Goal: Information Seeking & Learning: Compare options

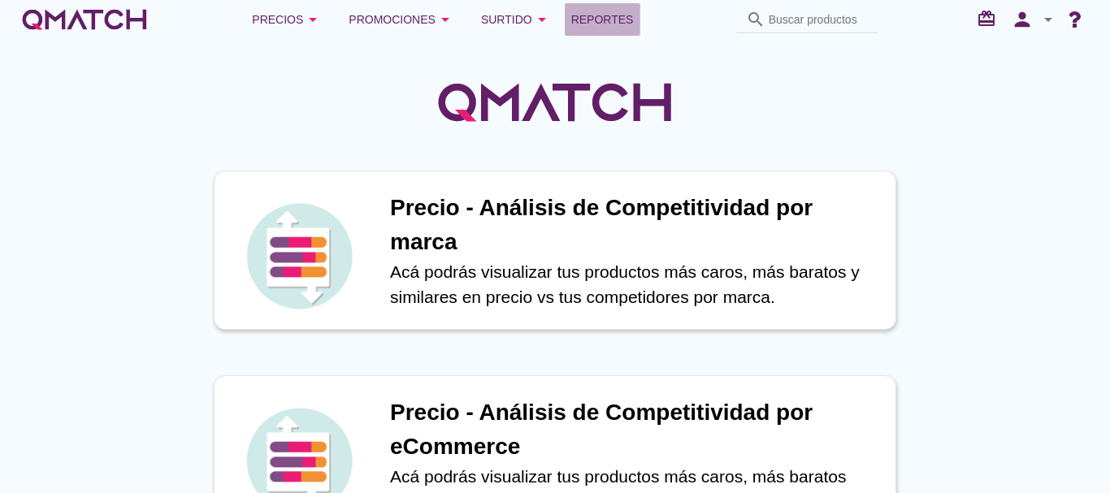
click at [616, 27] on span "Reportes" at bounding box center [602, 19] width 63 height 19
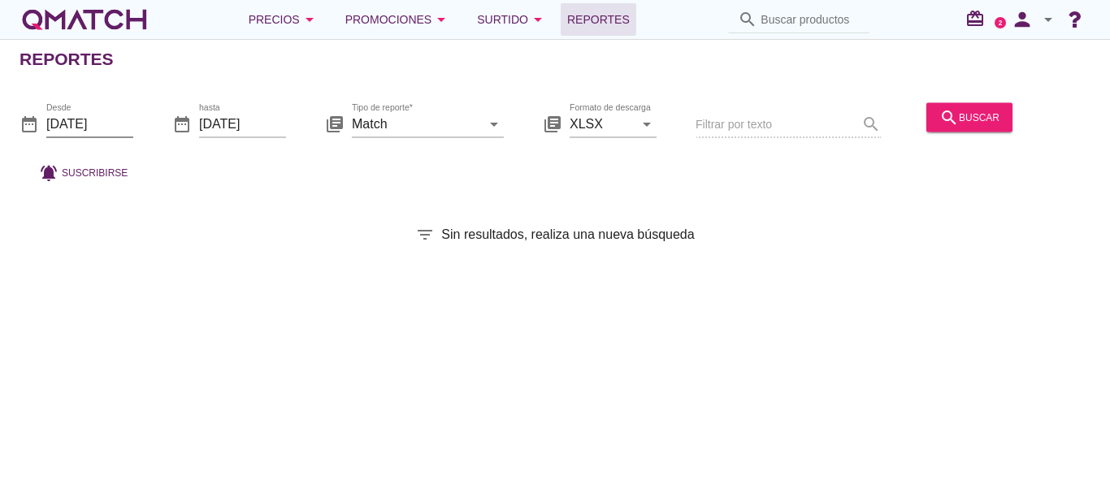
click at [115, 123] on input "[DATE]" at bounding box center [89, 123] width 87 height 26
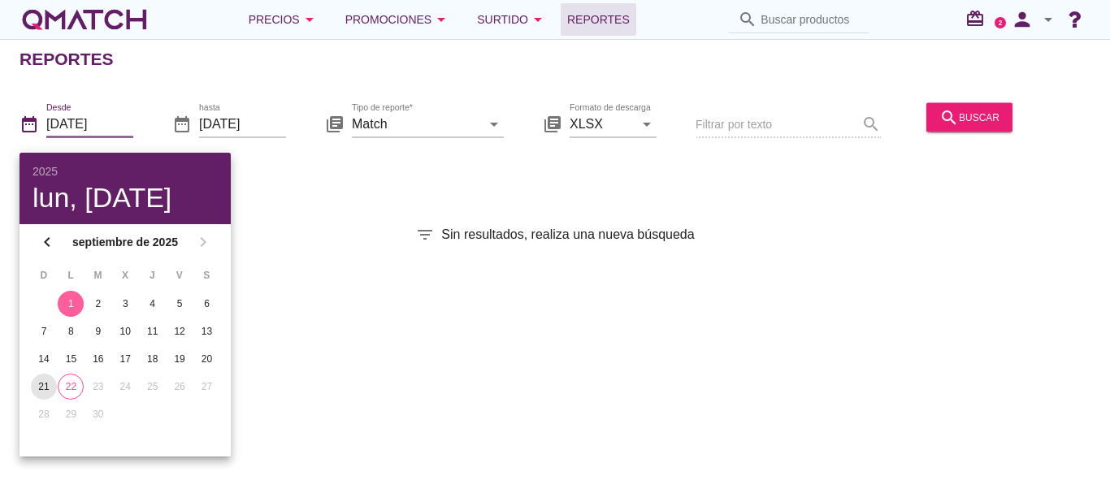
click at [38, 387] on div "21" at bounding box center [44, 386] width 26 height 15
type input "2025-09-21"
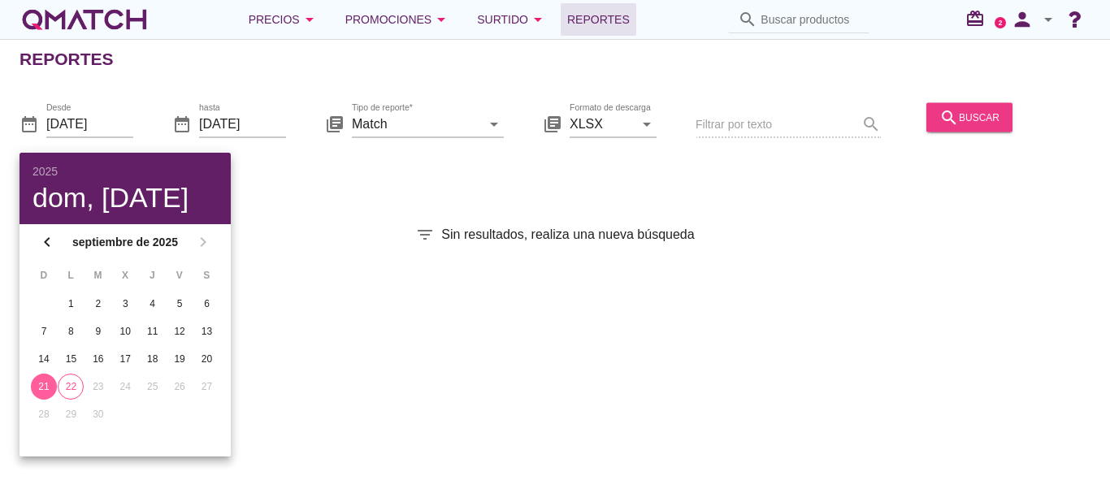
click at [990, 113] on div "search buscar" at bounding box center [969, 116] width 60 height 19
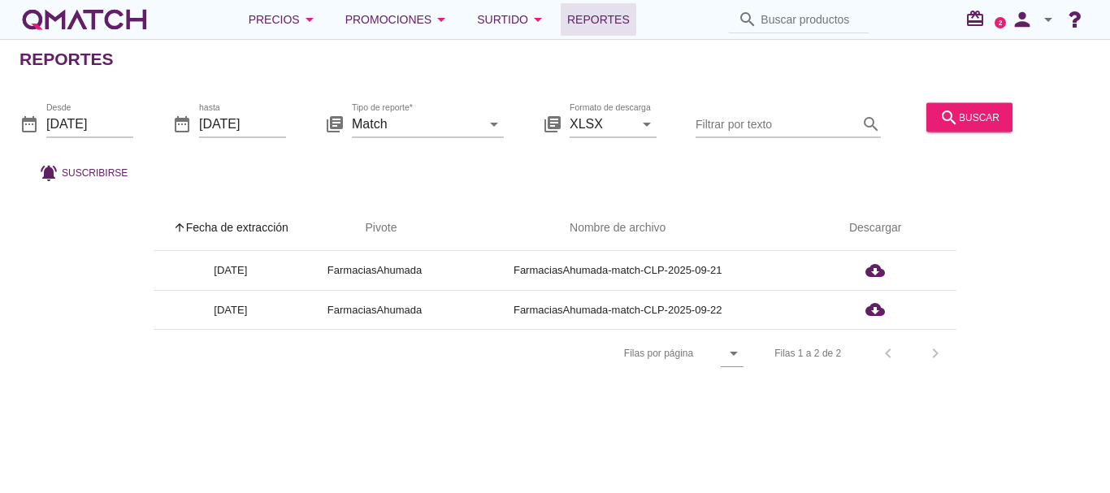
click at [76, 344] on div "arrow_upward Fecha de extracción arrow_upward Pivote Nombre de archivo Descarga…" at bounding box center [554, 292] width 1071 height 172
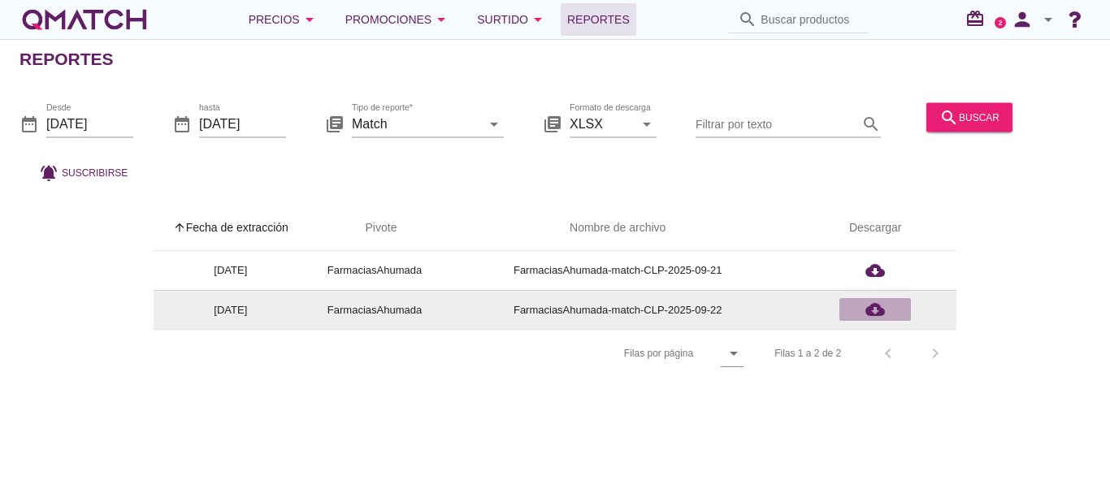
click at [874, 307] on icon "cloud_download" at bounding box center [874, 309] width 19 height 19
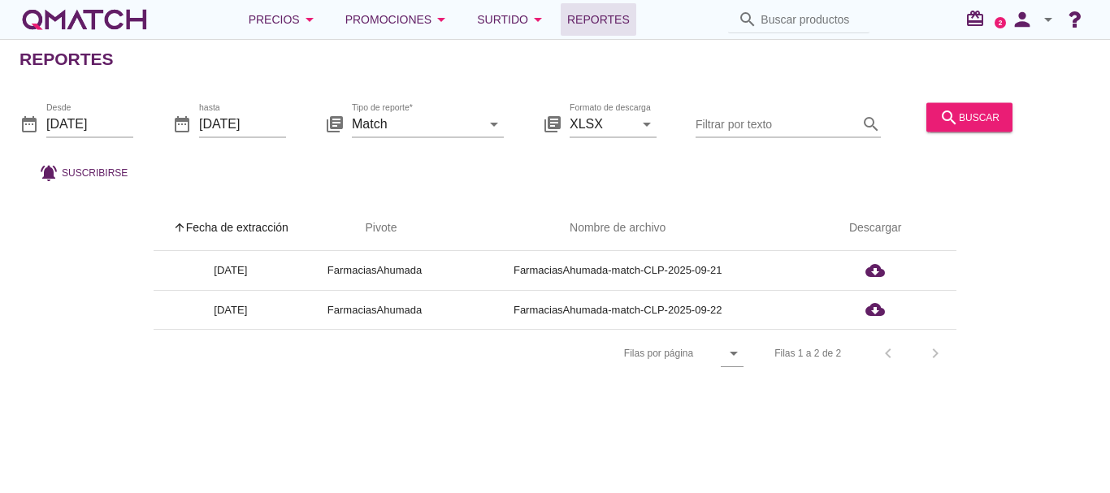
click at [32, 18] on div "white-qmatch-logo" at bounding box center [84, 19] width 130 height 32
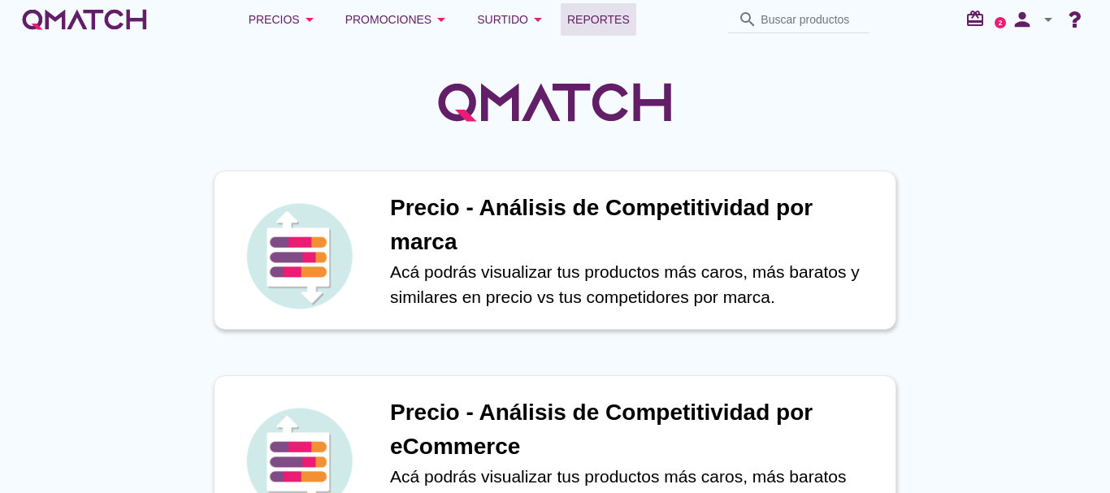
click at [593, 27] on span "Reportes" at bounding box center [598, 19] width 63 height 19
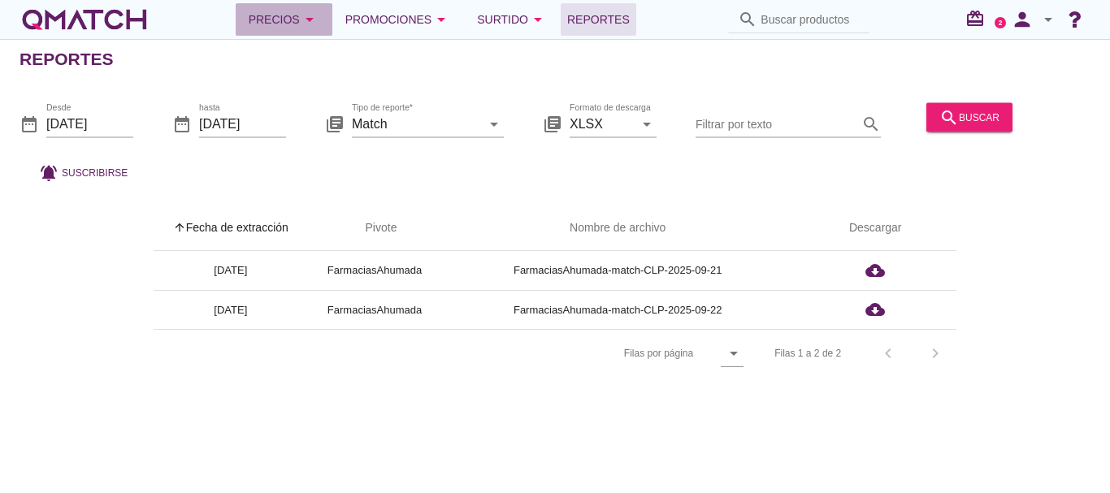
click at [303, 11] on icon "arrow_drop_down" at bounding box center [309, 19] width 19 height 19
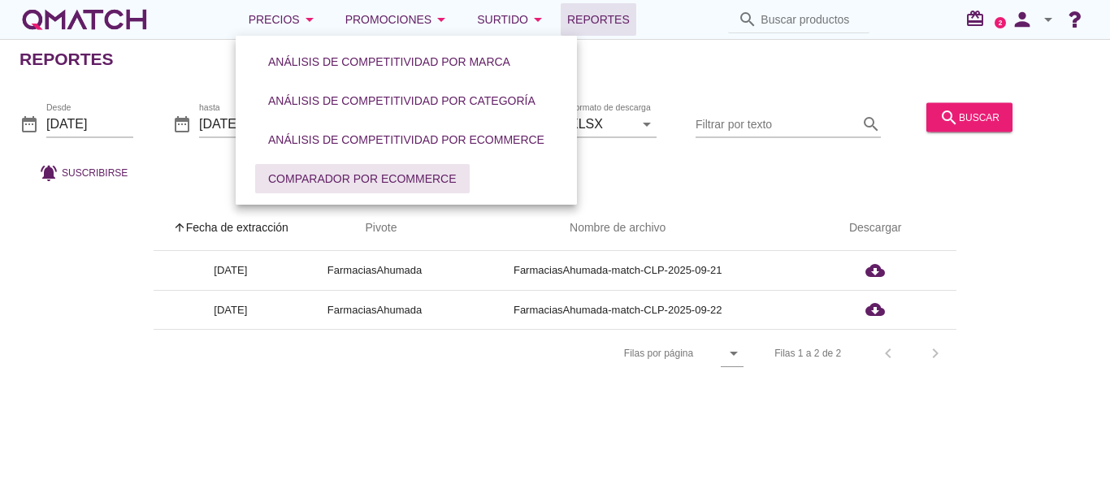
click at [309, 174] on div "Comparador por eCommerce" at bounding box center [362, 179] width 188 height 17
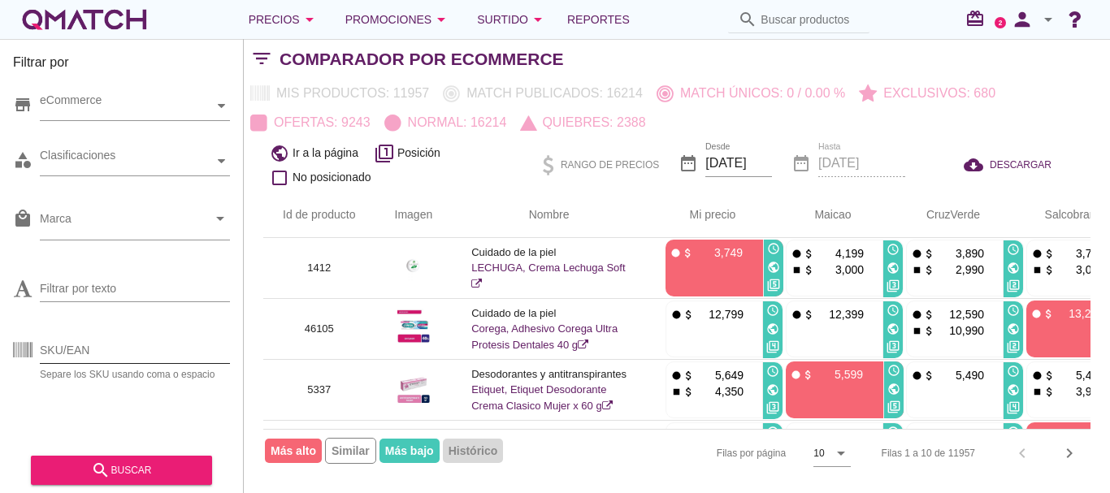
click at [92, 355] on input "SKU/EAN" at bounding box center [135, 350] width 190 height 26
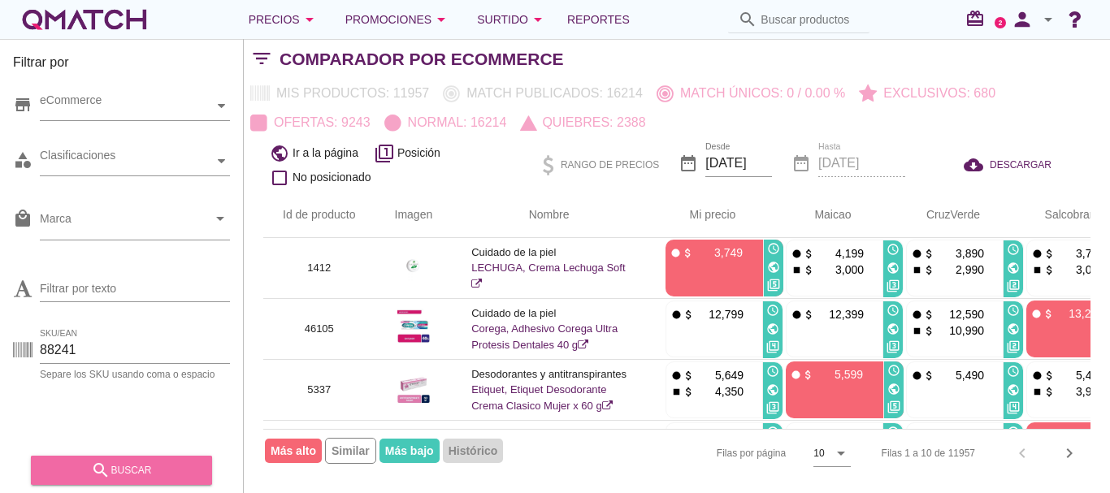
click at [90, 459] on button "search buscar" at bounding box center [121, 470] width 181 height 29
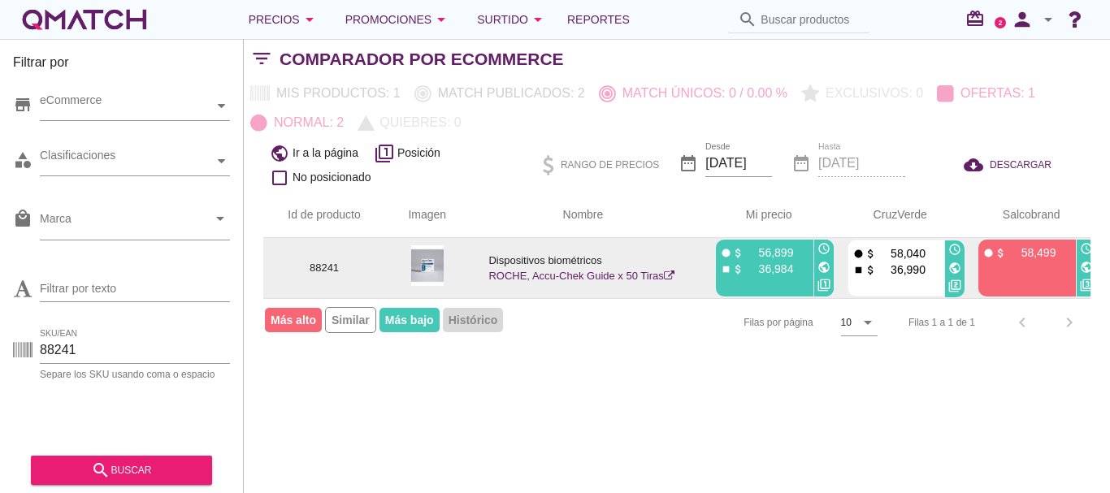
click at [623, 279] on link "ROCHE, Accu-Chek Guide x 50 Tiras" at bounding box center [580, 276] width 185 height 12
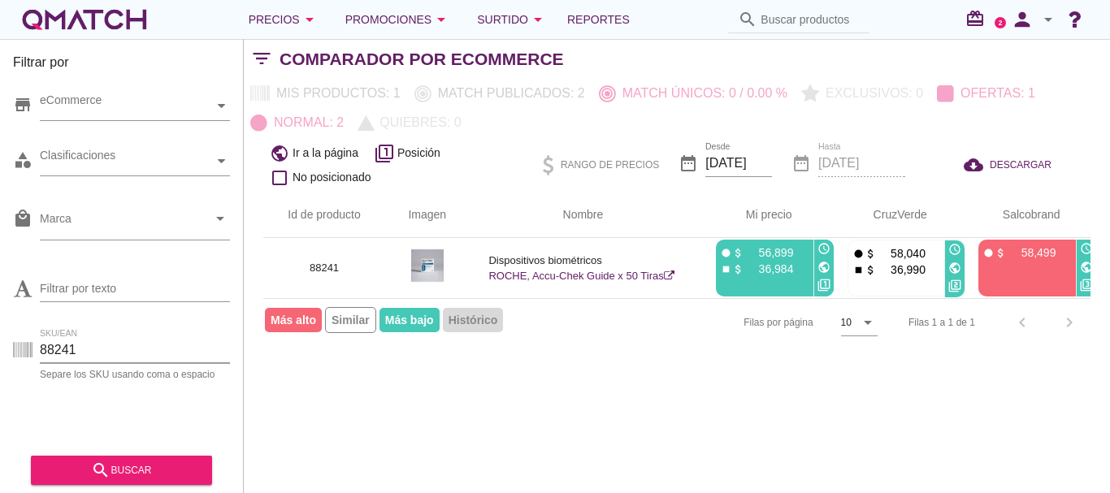
drag, startPoint x: 93, startPoint y: 348, endPoint x: 0, endPoint y: 348, distance: 92.6
click at [0, 348] on div "Filtrar por store eCommerce category Clasificaciones local_mall Marca arrow_dro…" at bounding box center [122, 266] width 244 height 454
type input "66280"
click at [106, 483] on button "search buscar" at bounding box center [121, 470] width 181 height 29
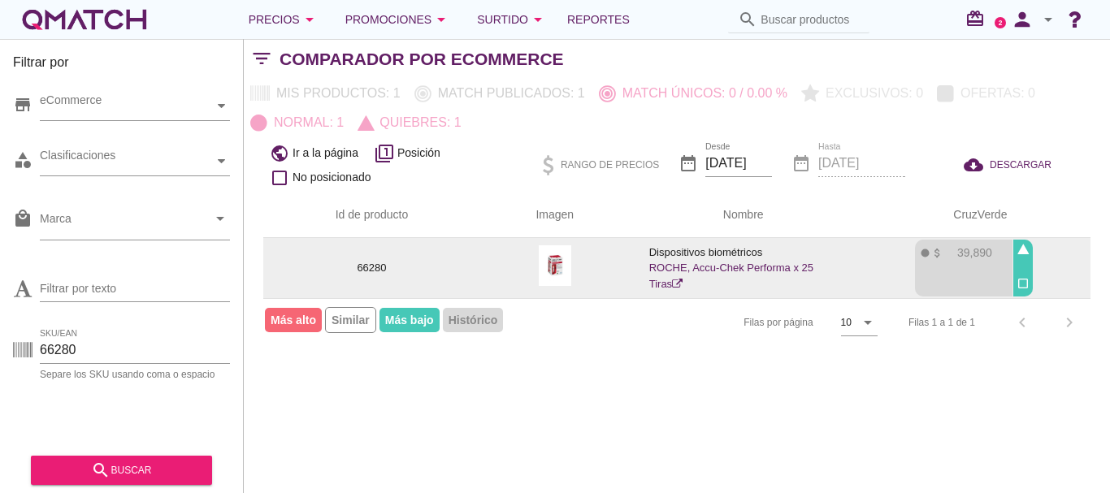
click at [1029, 271] on div "check_box_outline_blank" at bounding box center [1022, 268] width 20 height 57
click at [1027, 271] on div at bounding box center [1021, 266] width 16 height 16
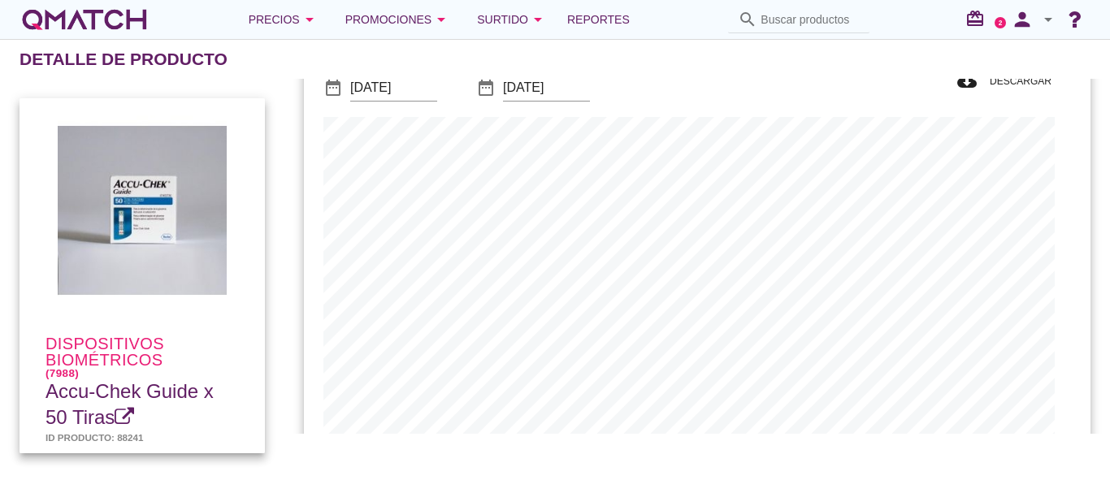
scroll to position [474, 770]
click at [372, 82] on input "[DATE]" at bounding box center [393, 88] width 87 height 26
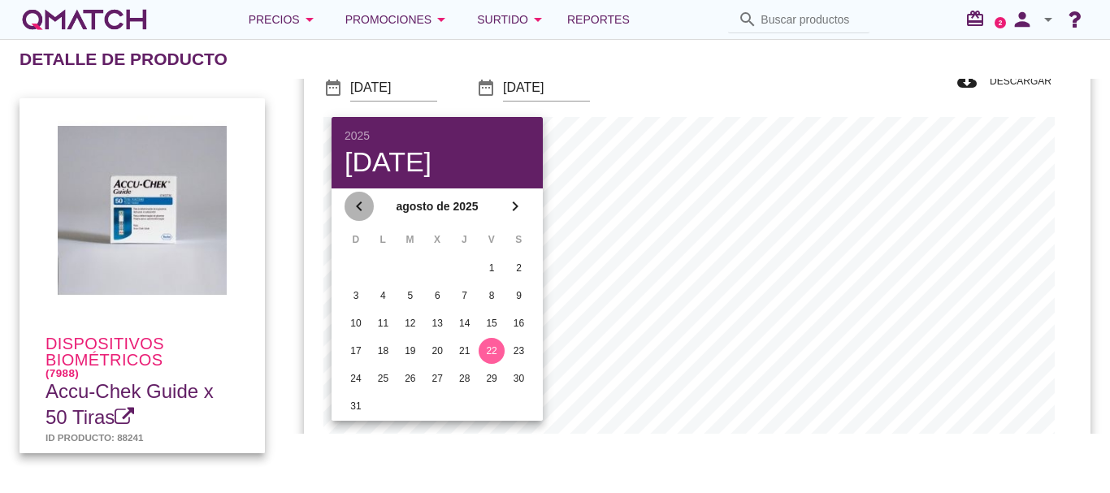
click at [366, 211] on icon "chevron_left" at bounding box center [358, 206] width 19 height 19
click at [432, 299] on div "9" at bounding box center [437, 295] width 26 height 15
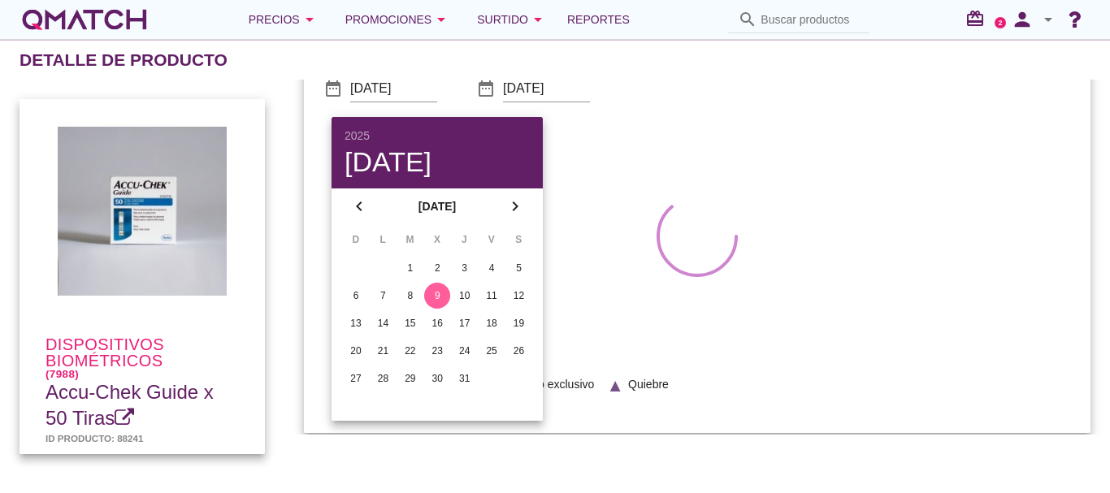
click at [302, 296] on div "Precio histórico date_range Desde [DATE] date_range Hasta [DATE] lens Normal st…" at bounding box center [696, 225] width 825 height 455
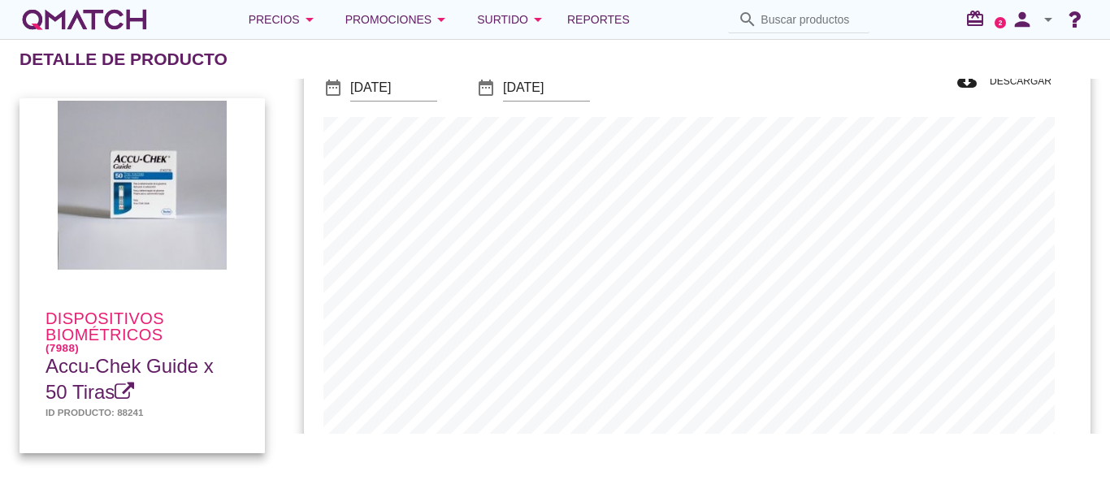
scroll to position [0, 0]
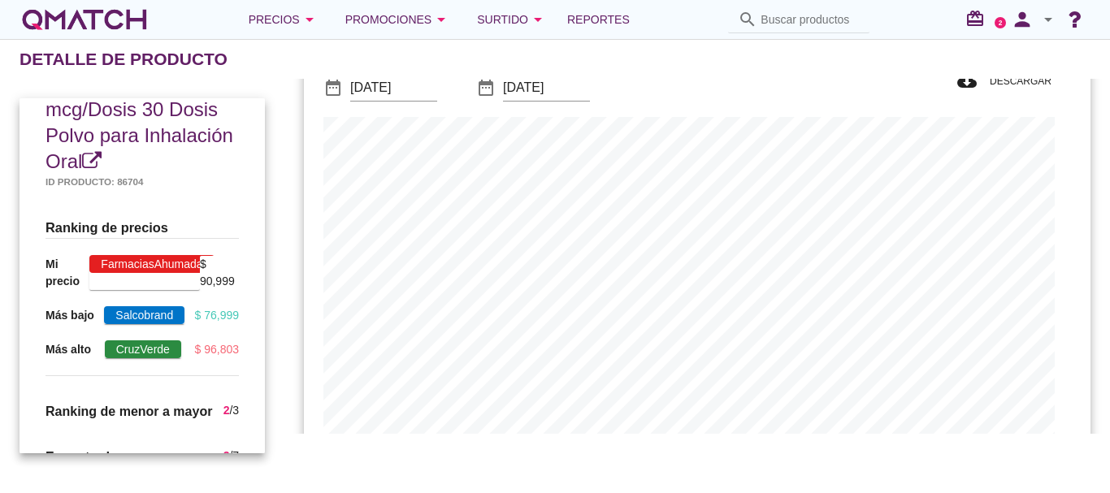
scroll to position [335, 0]
click at [175, 305] on span "Salcobrand" at bounding box center [144, 314] width 80 height 18
click at [232, 306] on div "$ 76,999" at bounding box center [217, 314] width 45 height 17
drag, startPoint x: 177, startPoint y: 290, endPoint x: 115, endPoint y: 282, distance: 63.1
click at [175, 305] on span "Salcobrand" at bounding box center [144, 314] width 80 height 18
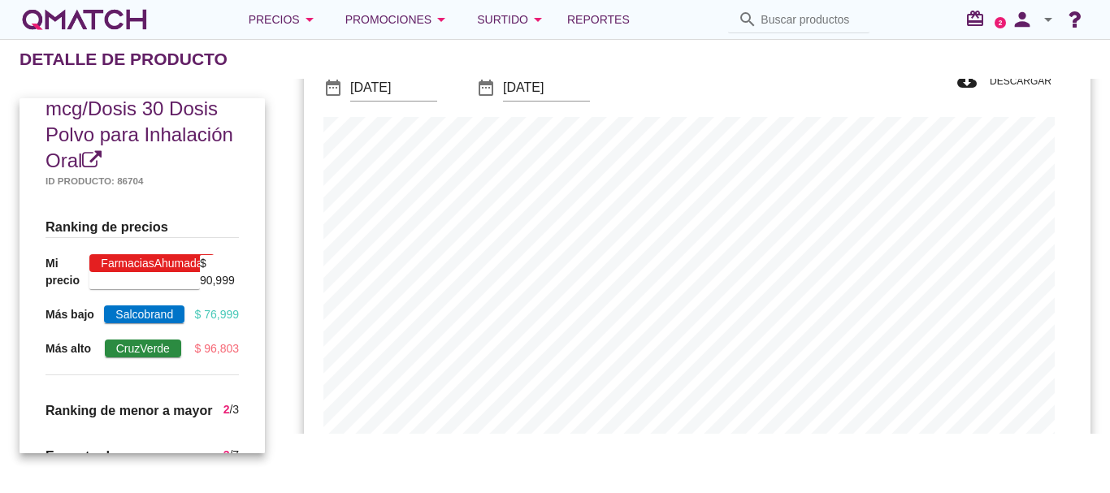
click at [115, 305] on span "Salcobrand" at bounding box center [144, 314] width 80 height 18
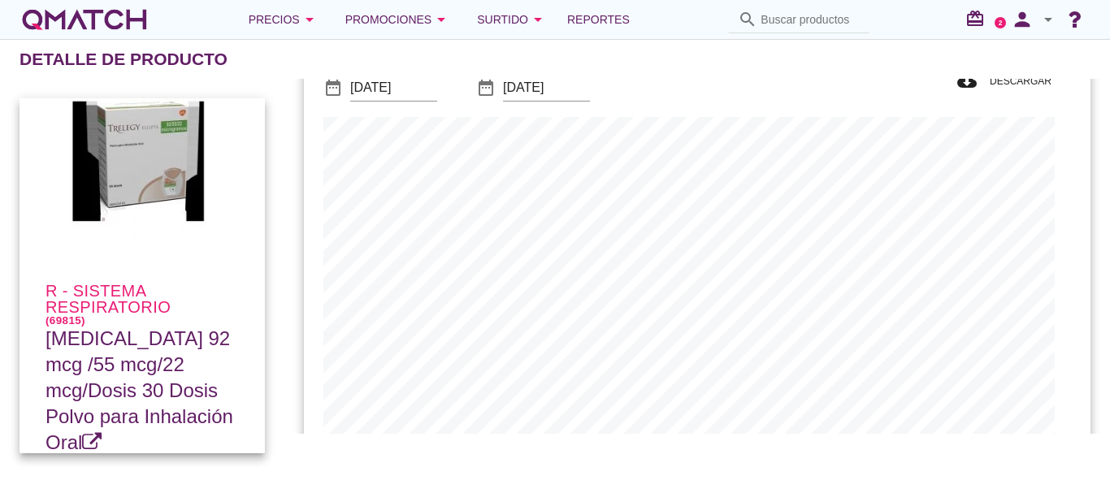
scroll to position [81, 0]
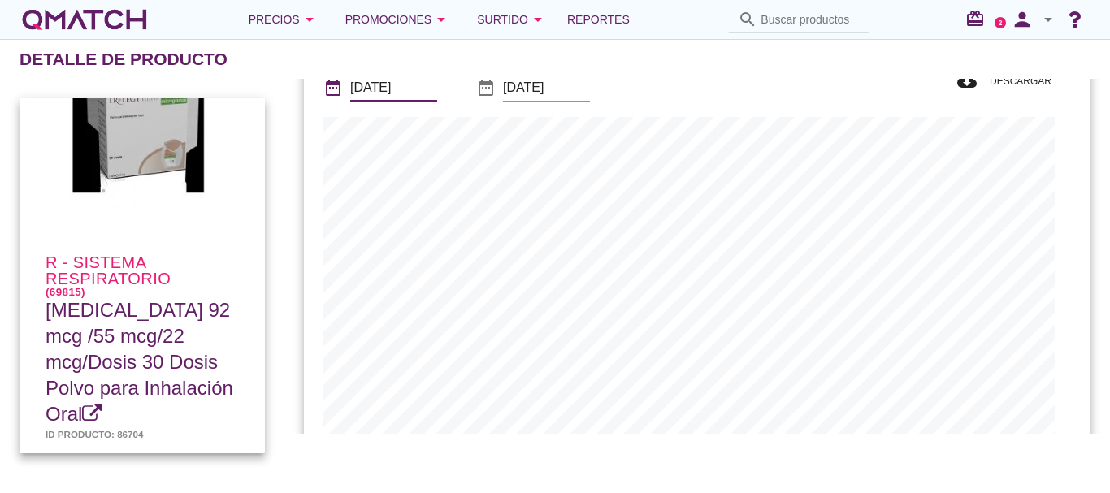
click at [415, 81] on input "[DATE]" at bounding box center [393, 88] width 87 height 26
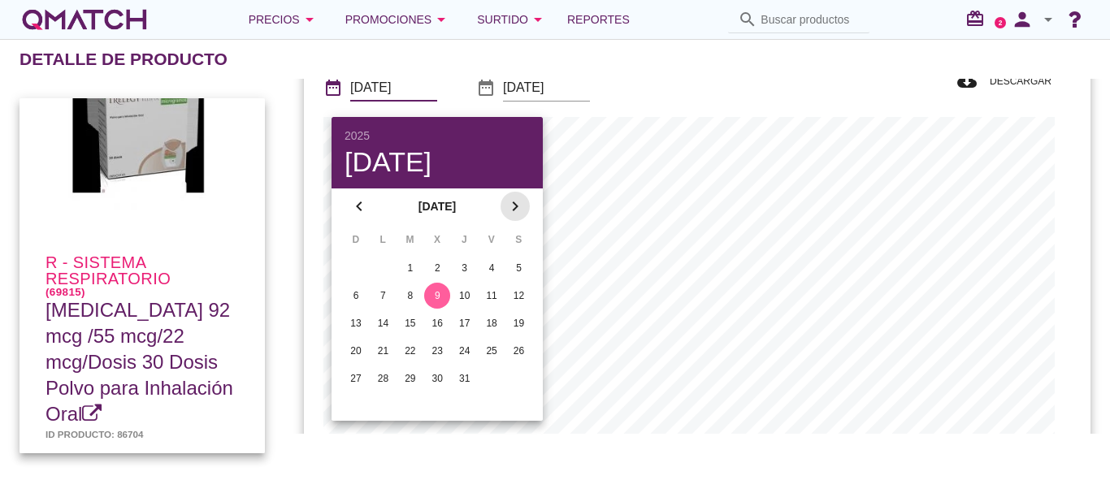
click at [514, 203] on icon "chevron_right" at bounding box center [514, 206] width 19 height 19
click at [461, 294] on div "7" at bounding box center [465, 295] width 26 height 15
type input "[DATE]"
click at [670, 469] on div "R - Sistema respiratorio (69815) [MEDICAL_DATA] 92 mcg /55 mcg/22 mcg/Dosis 30 …" at bounding box center [555, 276] width 1110 height 394
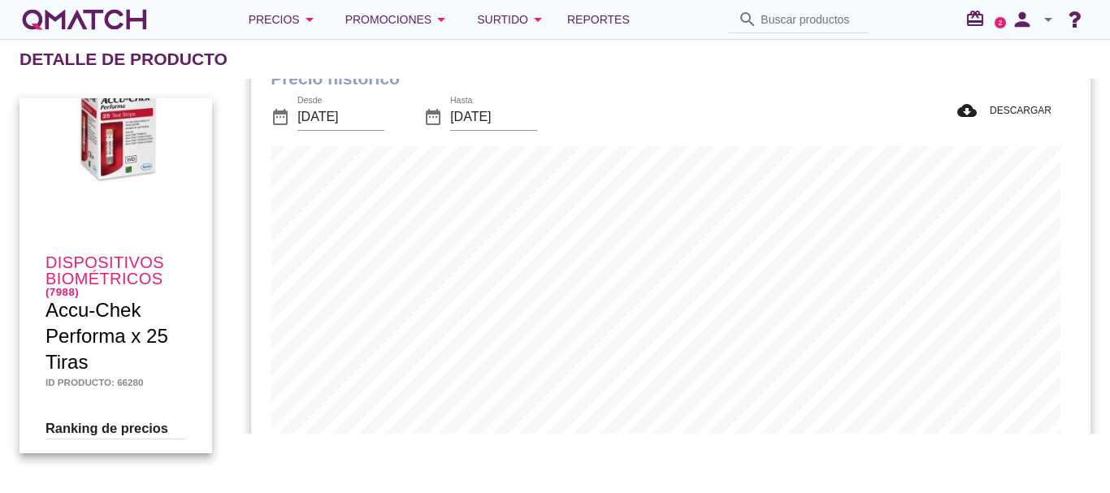
scroll to position [81, 0]
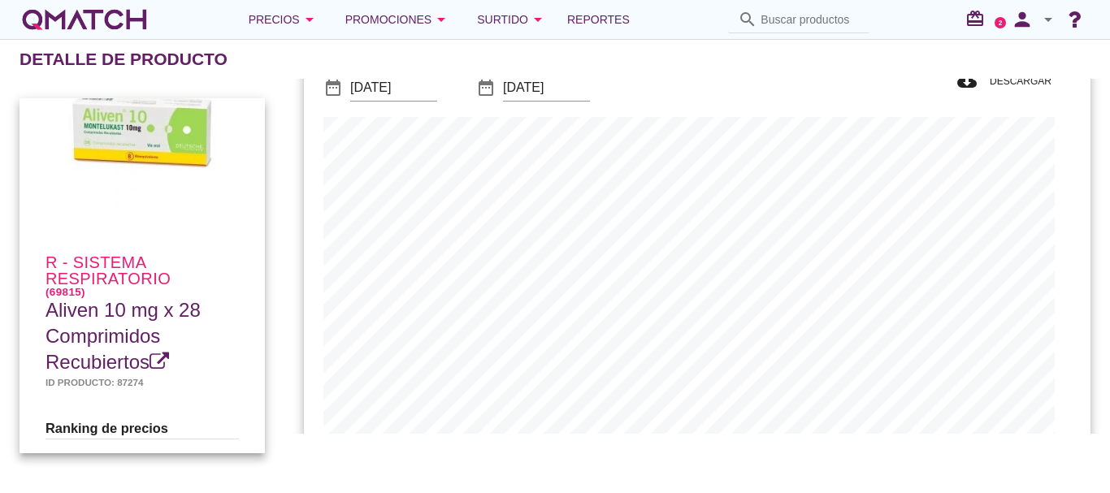
scroll to position [533, 770]
